Goal: Information Seeking & Learning: Learn about a topic

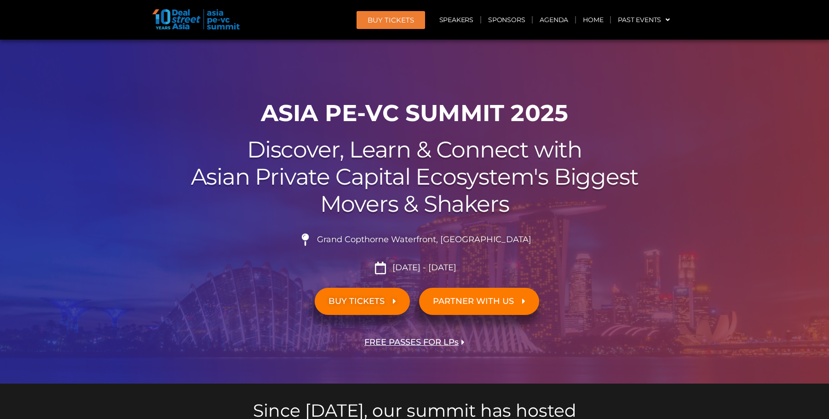
scroll to position [4047, 0]
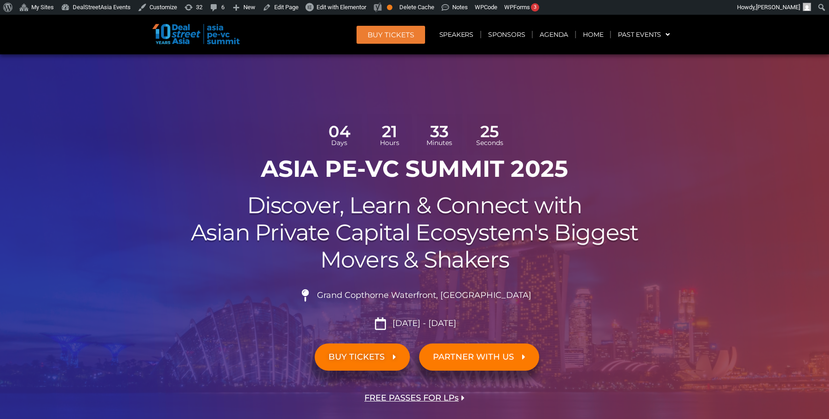
click at [722, 226] on div at bounding box center [414, 246] width 829 height 385
click at [275, 5] on link "Edit Page" at bounding box center [280, 7] width 43 height 15
click at [327, 6] on span "Edit with Elementor" at bounding box center [342, 7] width 50 height 7
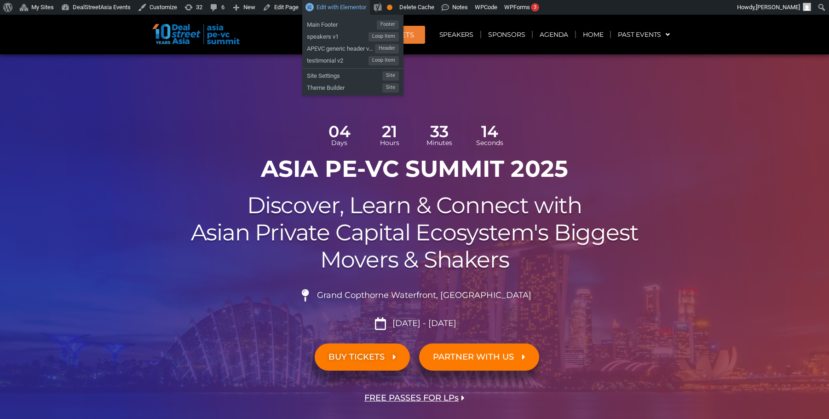
click at [325, 5] on span "Edit with Elementor" at bounding box center [342, 7] width 50 height 7
